Goal: Transaction & Acquisition: Subscribe to service/newsletter

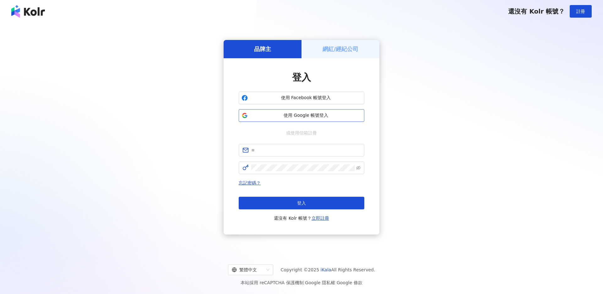
click at [298, 113] on span "使用 Google 帳號登入" at bounding box center [305, 115] width 111 height 6
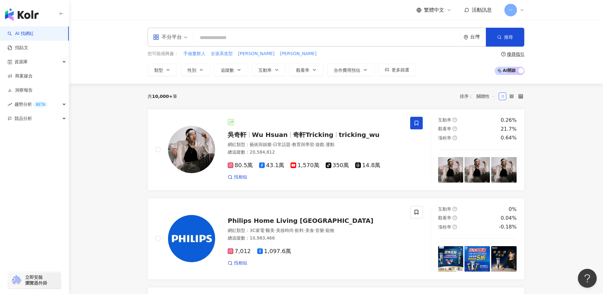
click at [520, 11] on icon at bounding box center [522, 10] width 5 height 5
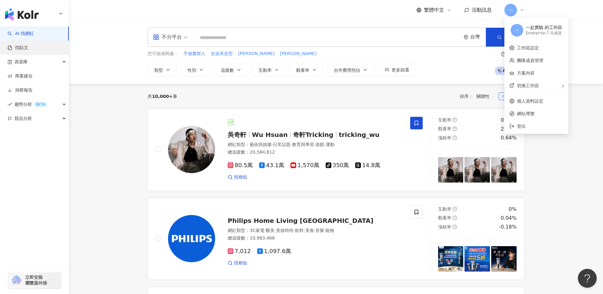
click at [24, 51] on link "找貼文" at bounding box center [18, 48] width 21 height 6
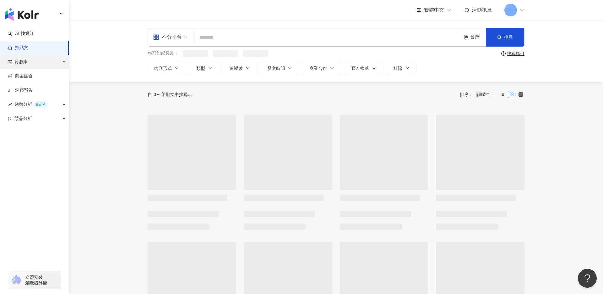
click at [20, 63] on span "資源庫" at bounding box center [20, 62] width 13 height 14
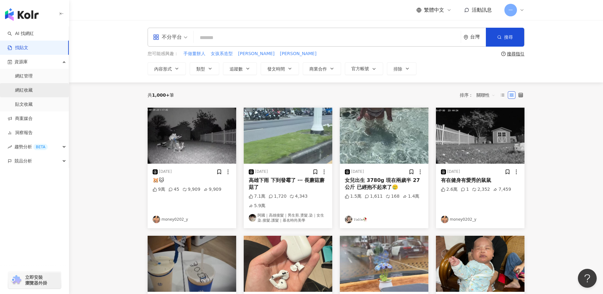
click at [33, 91] on link "網紅收藏" at bounding box center [24, 90] width 18 height 6
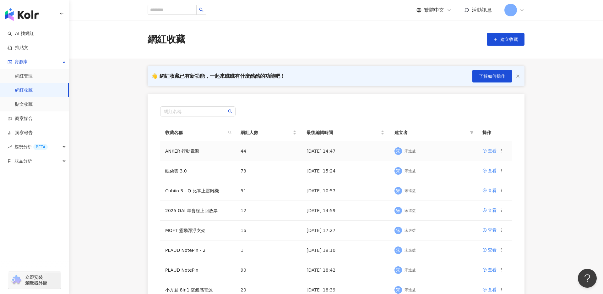
click at [491, 151] on div "查看" at bounding box center [492, 150] width 9 height 7
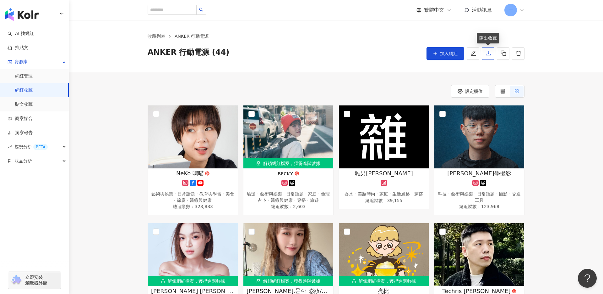
click at [490, 55] on icon "download" at bounding box center [488, 53] width 5 height 4
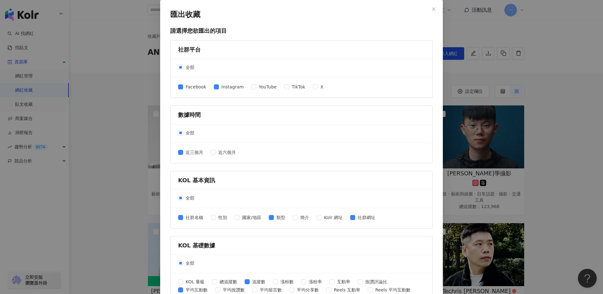
scroll to position [195, 0]
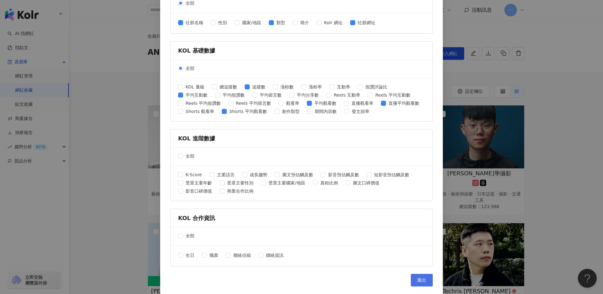
click at [413, 278] on button "匯出" at bounding box center [422, 279] width 22 height 13
click at [107, 41] on div "匯出收藏 請選擇您欲匯出的項目 社群平台 全部 Facebook Instagram YouTube TikTok X 數據時間 全部 近三個月 近六個月 K…" at bounding box center [301, 147] width 603 height 294
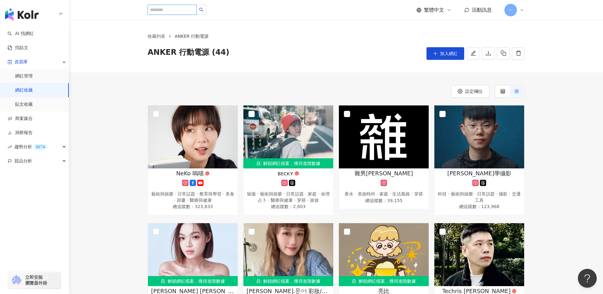
click at [191, 9] on input "search" at bounding box center [172, 10] width 49 height 10
type input "*"
type input "**"
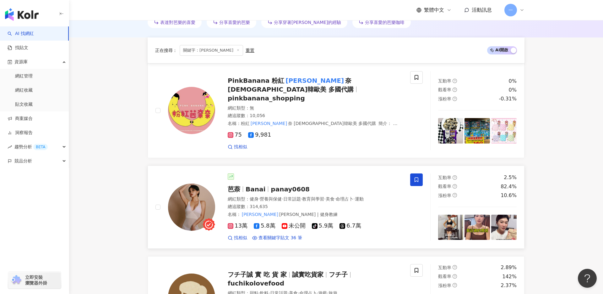
scroll to position [201, 0]
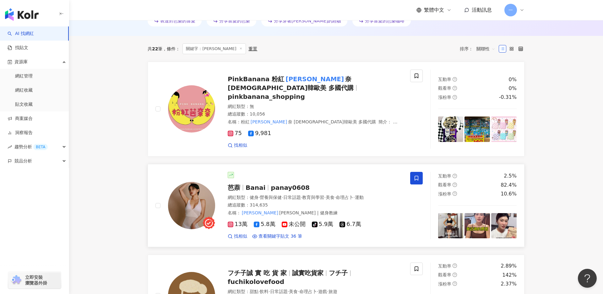
click at [414, 172] on span at bounding box center [416, 178] width 13 height 13
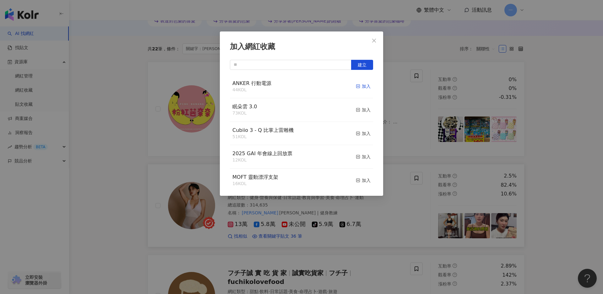
click at [366, 87] on div "加入" at bounding box center [363, 86] width 15 height 7
click at [373, 43] on button "Close" at bounding box center [374, 40] width 13 height 13
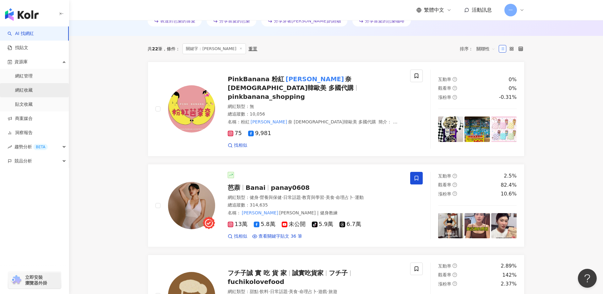
click at [33, 91] on link "網紅收藏" at bounding box center [24, 90] width 18 height 6
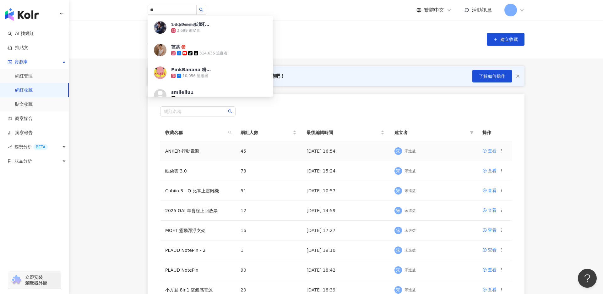
click at [492, 151] on div "查看" at bounding box center [492, 150] width 9 height 7
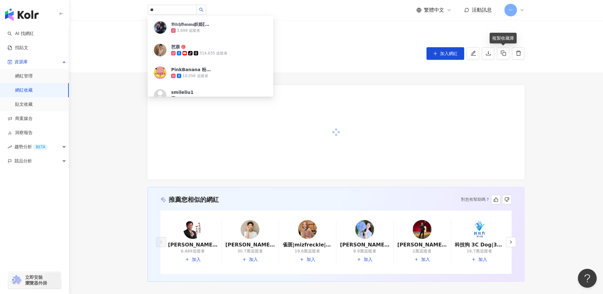
click at [352, 38] on ol "收藏列表 ANKER 行動電源" at bounding box center [336, 36] width 377 height 7
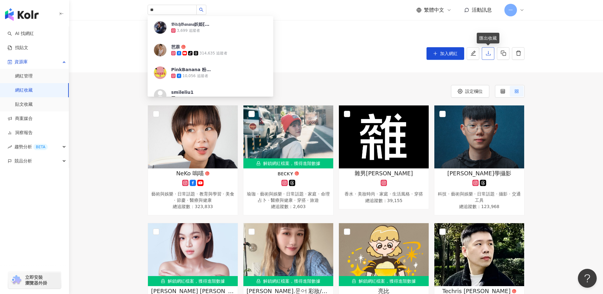
click at [490, 56] on icon "download" at bounding box center [489, 53] width 6 height 6
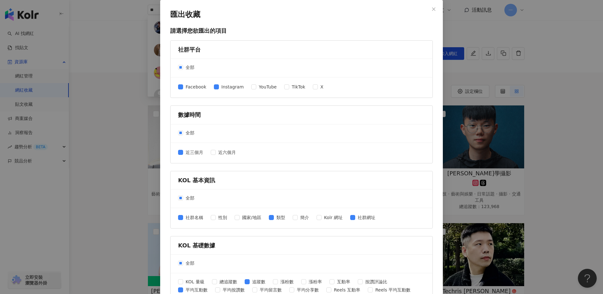
scroll to position [195, 0]
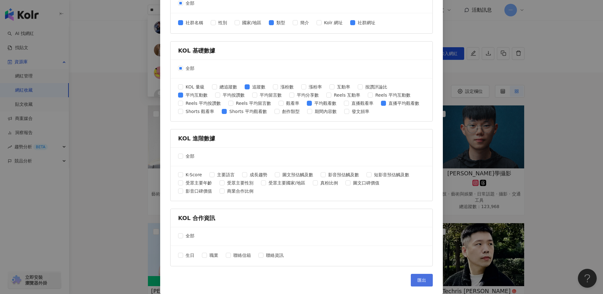
click at [422, 277] on button "匯出" at bounding box center [422, 279] width 22 height 13
click at [453, 15] on div "匯出收藏 請選擇您欲匯出的項目 社群平台 全部 Facebook Instagram YouTube TikTok X 數據時間 全部 近三個月 近六個月 K…" at bounding box center [301, 147] width 603 height 294
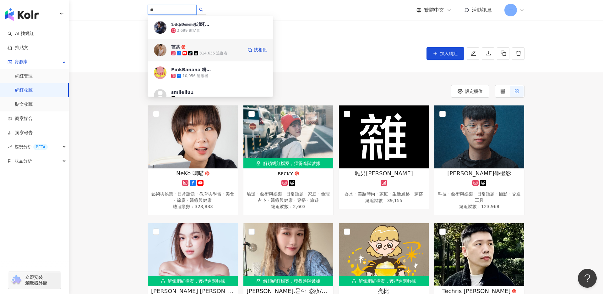
click at [207, 54] on div "314,635 追蹤者" at bounding box center [214, 53] width 28 height 5
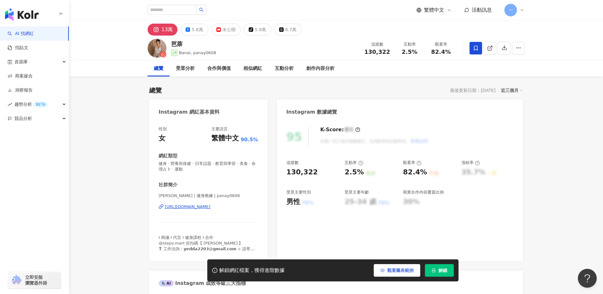
scroll to position [40, 0]
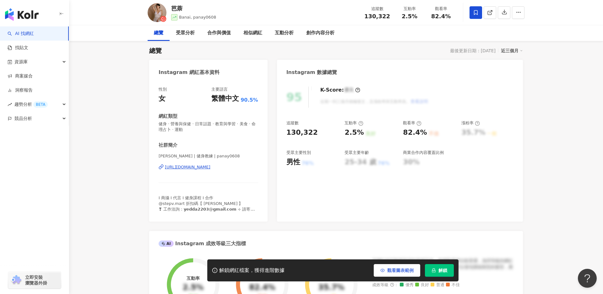
click at [389, 276] on button "觀看圖表範例" at bounding box center [397, 270] width 47 height 13
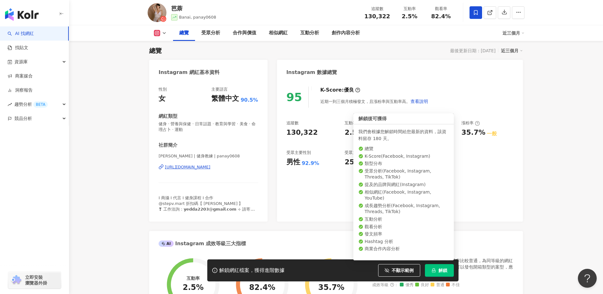
click at [443, 271] on span "解鎖" at bounding box center [443, 269] width 9 height 5
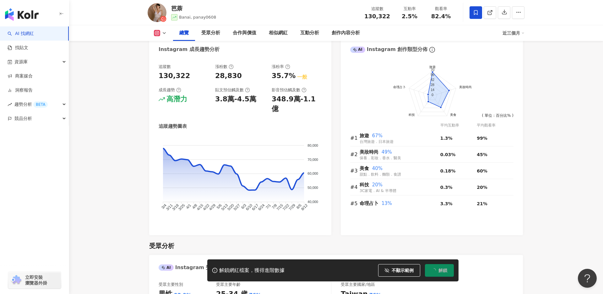
scroll to position [445, 0]
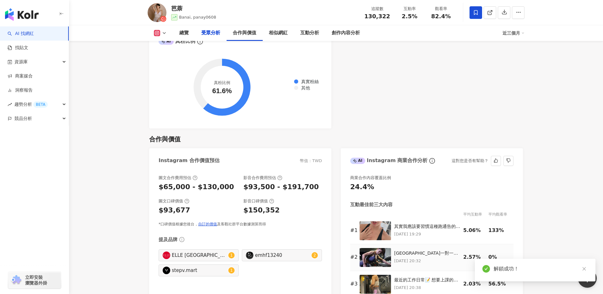
scroll to position [822, 0]
